Goal: Register for event/course

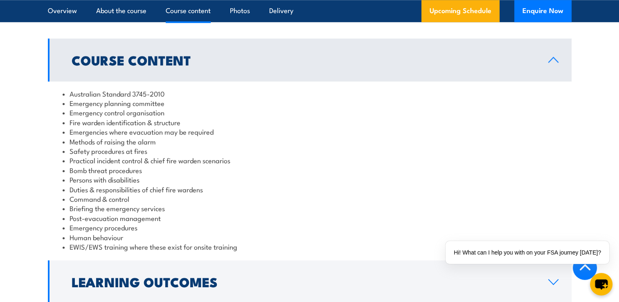
scroll to position [778, 0]
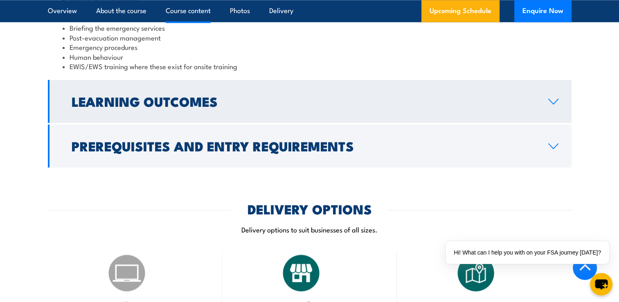
click at [212, 107] on h2 "Learning Outcomes" at bounding box center [304, 100] width 464 height 11
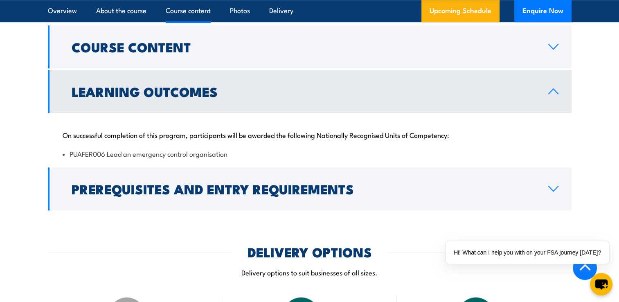
scroll to position [771, 0]
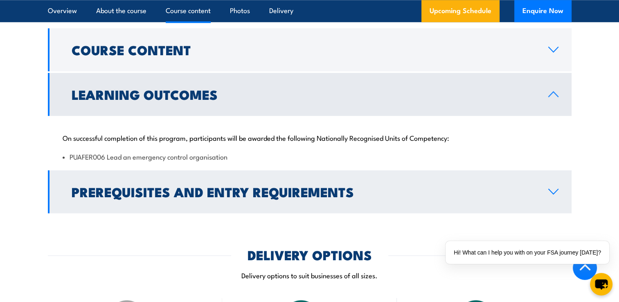
click at [222, 189] on h2 "Prerequisites and Entry Requirements" at bounding box center [304, 191] width 464 height 11
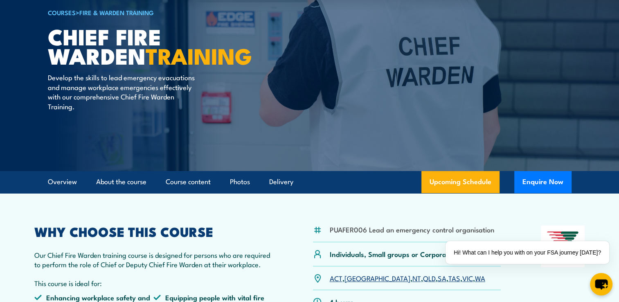
scroll to position [0, 0]
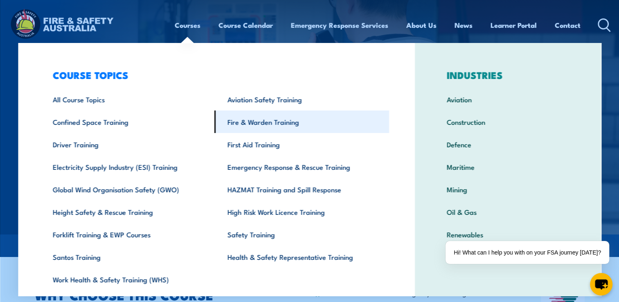
click at [281, 120] on link "Fire & Warden Training" at bounding box center [301, 122] width 175 height 23
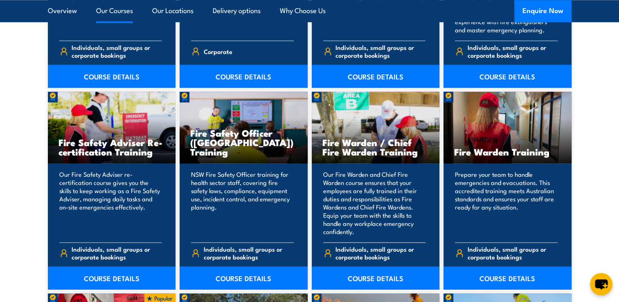
scroll to position [1064, 0]
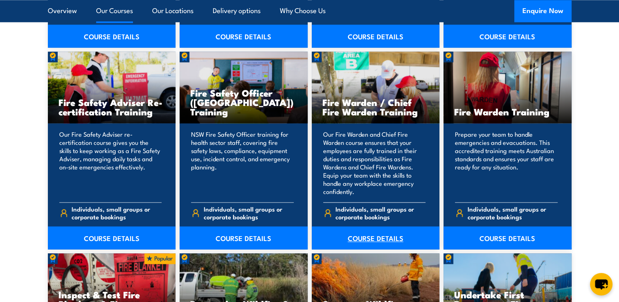
click at [372, 235] on link "COURSE DETAILS" at bounding box center [376, 237] width 128 height 23
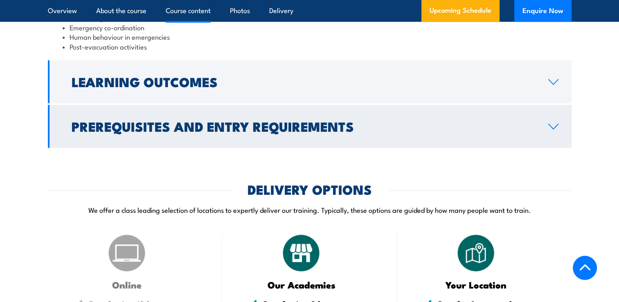
click at [265, 132] on h2 "Prerequisites and Entry Requirements" at bounding box center [304, 125] width 464 height 11
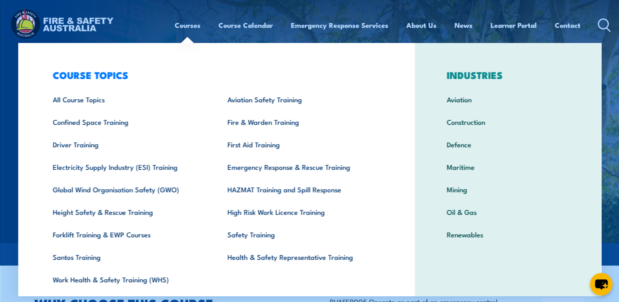
click at [187, 26] on link "Courses" at bounding box center [188, 25] width 26 height 22
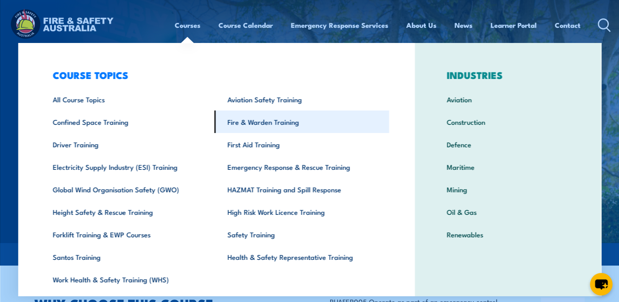
click at [286, 128] on link "Fire & Warden Training" at bounding box center [301, 122] width 175 height 23
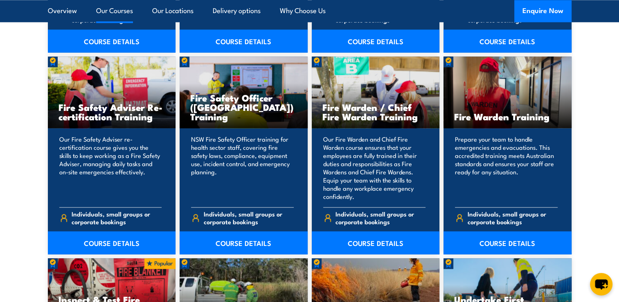
scroll to position [1064, 0]
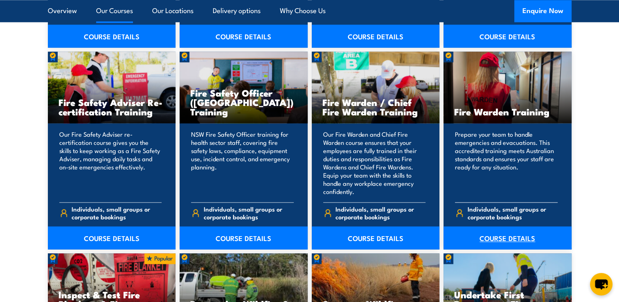
click at [503, 239] on link "COURSE DETAILS" at bounding box center [508, 237] width 128 height 23
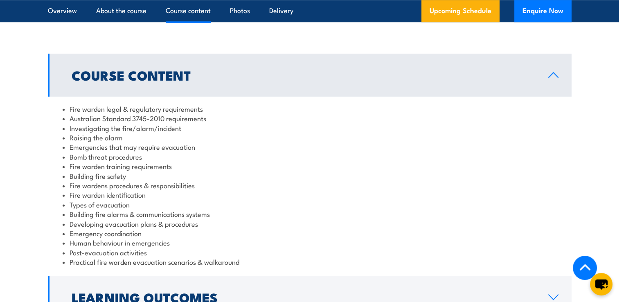
scroll to position [941, 0]
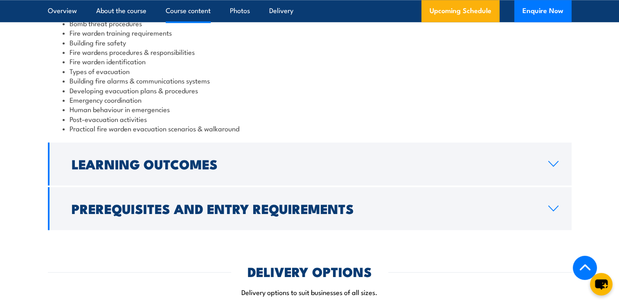
click at [230, 203] on h2 "Prerequisites and Entry Requirements" at bounding box center [304, 208] width 464 height 11
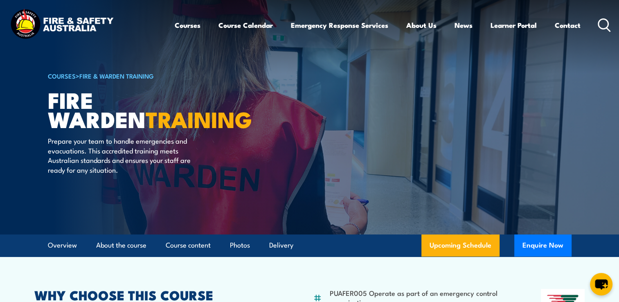
scroll to position [0, 0]
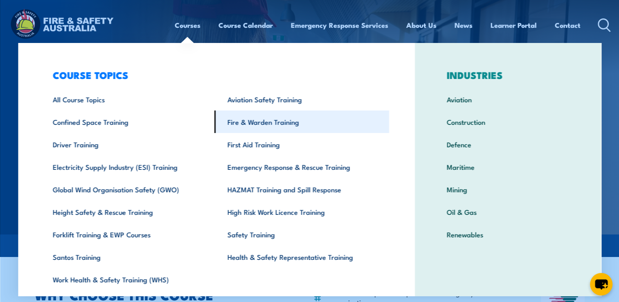
click at [271, 127] on link "Fire & Warden Training" at bounding box center [301, 122] width 175 height 23
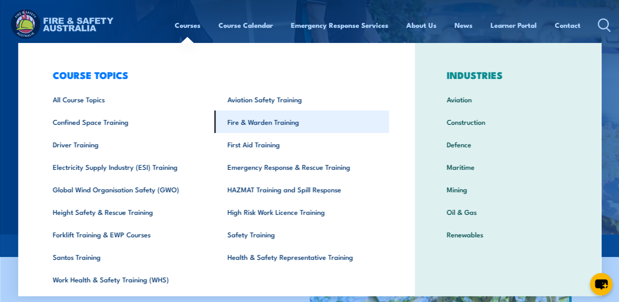
click at [254, 123] on link "Fire & Warden Training" at bounding box center [301, 122] width 175 height 23
click at [268, 126] on link "Fire & Warden Training" at bounding box center [301, 122] width 175 height 23
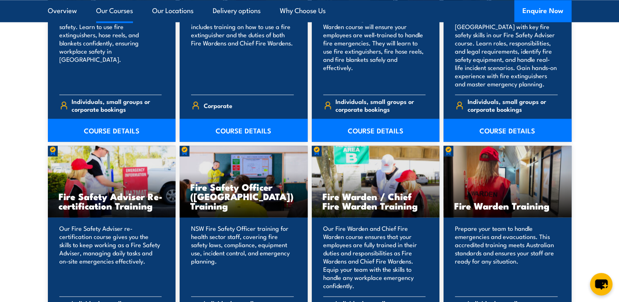
scroll to position [1023, 0]
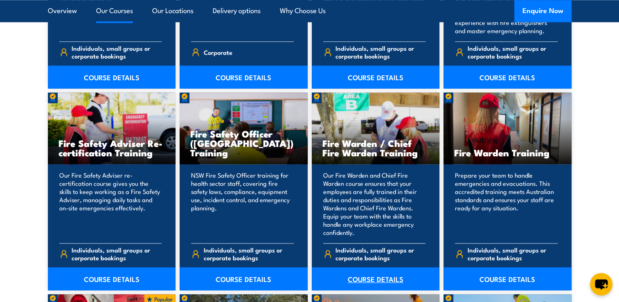
click at [377, 280] on link "COURSE DETAILS" at bounding box center [376, 278] width 128 height 23
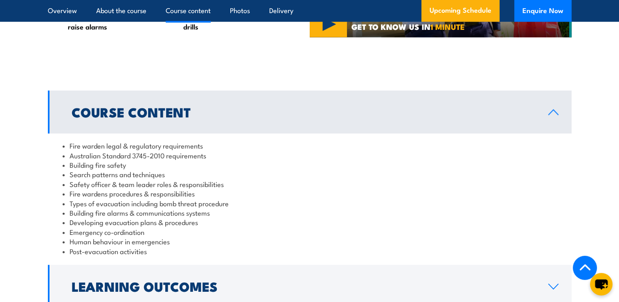
scroll to position [900, 0]
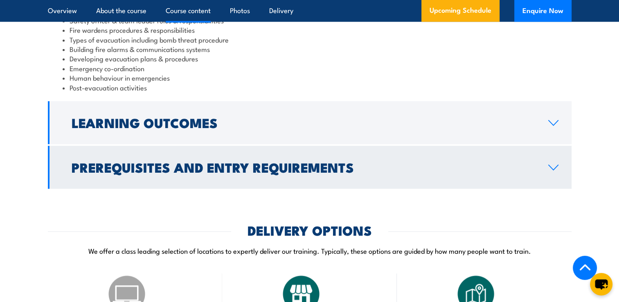
click at [239, 173] on h2 "Prerequisites and Entry Requirements" at bounding box center [304, 166] width 464 height 11
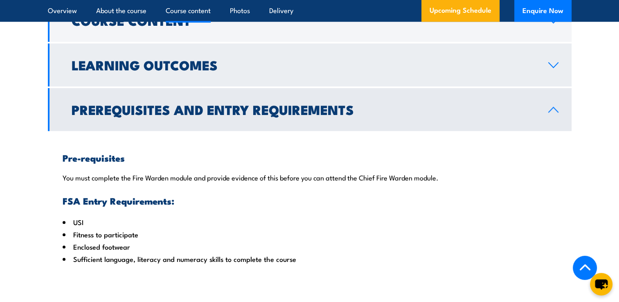
scroll to position [778, 0]
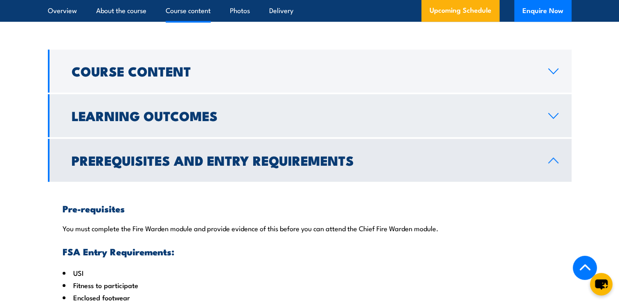
click at [174, 121] on h2 "Learning Outcomes" at bounding box center [304, 115] width 464 height 11
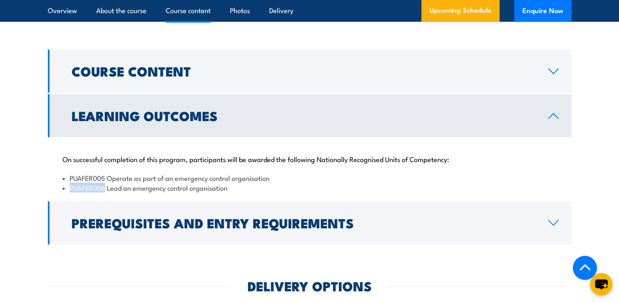
drag, startPoint x: 69, startPoint y: 199, endPoint x: 105, endPoint y: 201, distance: 35.7
click at [105, 192] on li "PUAFER006 Lead an emergency control organisation" at bounding box center [310, 187] width 494 height 9
drag, startPoint x: 105, startPoint y: 201, endPoint x: 98, endPoint y: 197, distance: 7.7
copy li "PUAFER006"
click at [178, 192] on li "PUAFER006 Lead an emergency control organisation" at bounding box center [310, 187] width 494 height 9
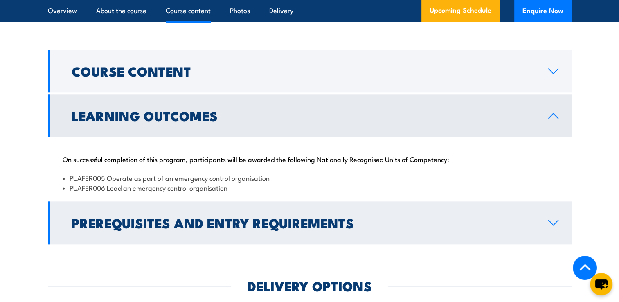
click at [218, 244] on link "Prerequisites and Entry Requirements" at bounding box center [310, 222] width 524 height 43
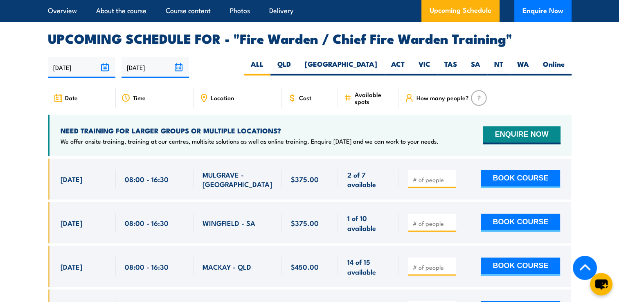
scroll to position [1432, 0]
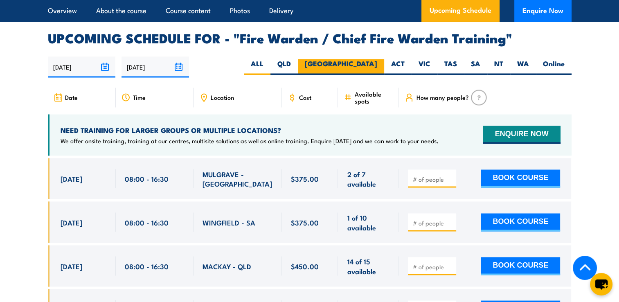
click at [370, 61] on label "NSW" at bounding box center [341, 67] width 86 height 16
click at [377, 61] on input "NSW" at bounding box center [379, 61] width 5 height 5
radio input "true"
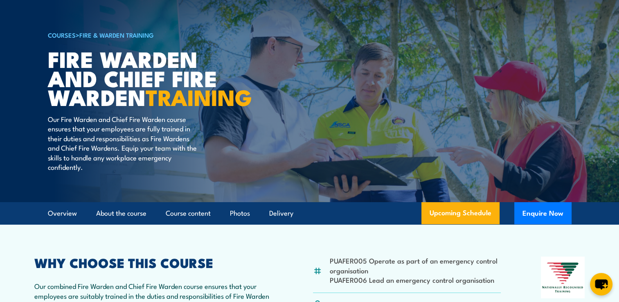
scroll to position [205, 0]
